Goal: Use online tool/utility: Utilize a website feature to perform a specific function

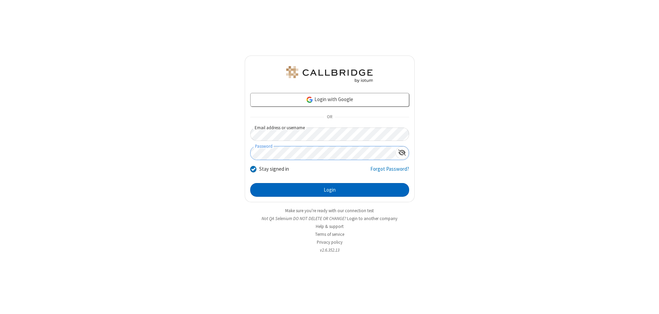
click at [329, 190] on button "Login" at bounding box center [329, 190] width 159 height 14
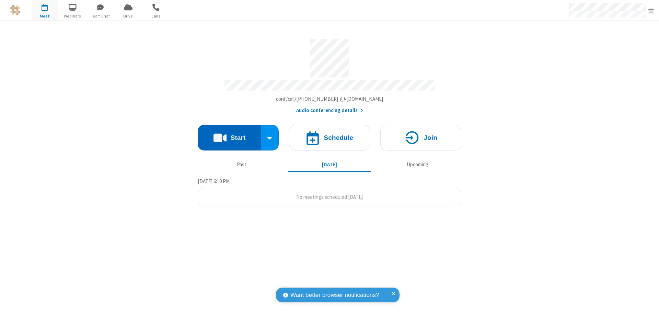
click at [229, 135] on button "Start" at bounding box center [229, 138] width 63 height 26
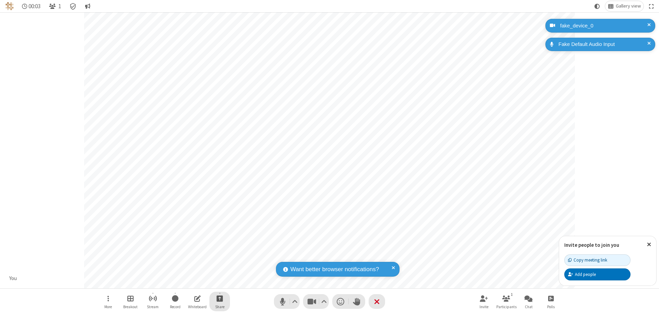
click at [220, 299] on span "Start sharing" at bounding box center [220, 298] width 7 height 9
click at [192, 270] on span "Present files & media" at bounding box center [192, 270] width 8 height 6
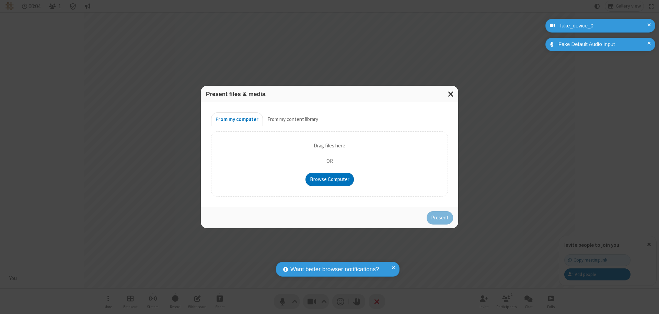
type input "C:\fakepath\doc_test.docx"
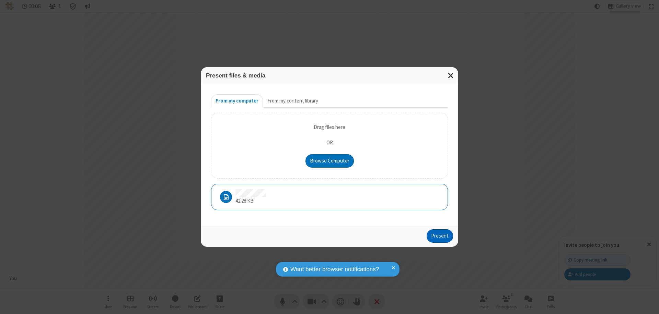
click at [440, 236] on button "Present" at bounding box center [440, 237] width 26 height 14
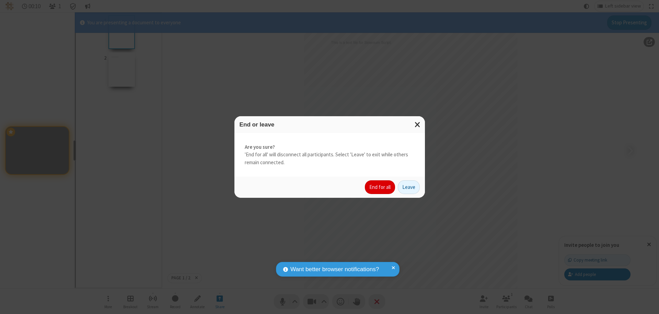
click at [380, 187] on button "End for all" at bounding box center [380, 188] width 30 height 14
